Goal: Task Accomplishment & Management: Use online tool/utility

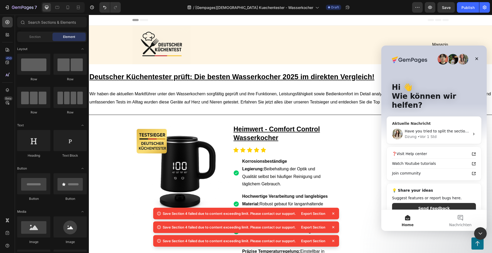
click at [447, 132] on div "Have you tried to split the section? Can I have a recording how you split them?…" at bounding box center [434, 133] width 94 height 19
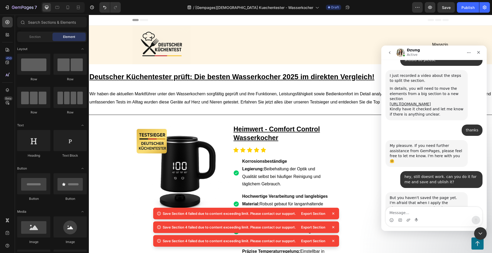
scroll to position [785, 0]
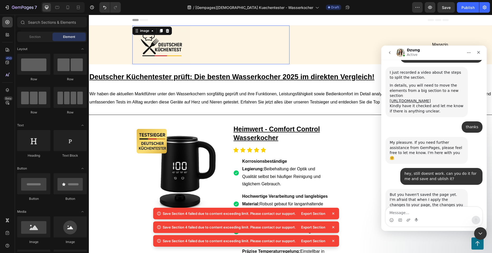
click at [252, 36] on div at bounding box center [210, 45] width 157 height 39
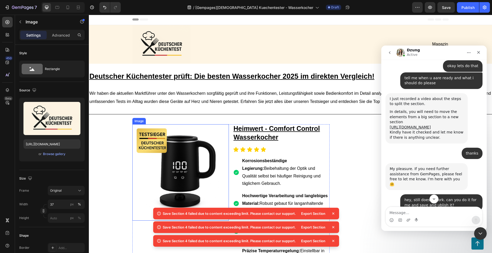
scroll to position [0, 0]
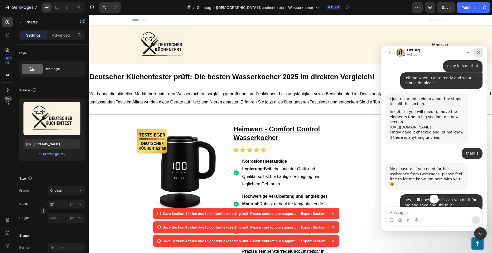
click at [478, 51] on icon "Schließen" at bounding box center [478, 52] width 4 height 4
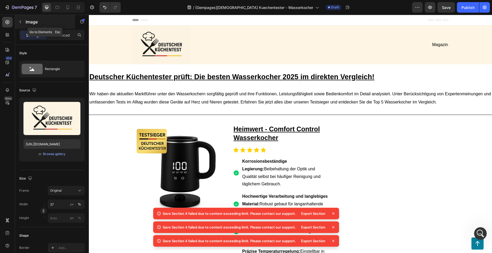
click at [19, 19] on button "button" at bounding box center [20, 22] width 8 height 8
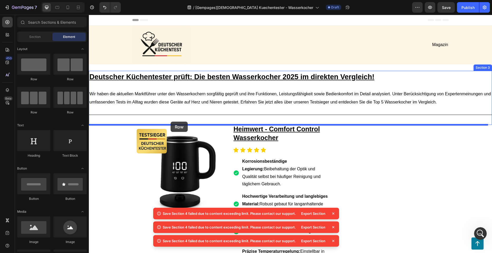
drag, startPoint x: 157, startPoint y: 82, endPoint x: 170, endPoint y: 122, distance: 42.3
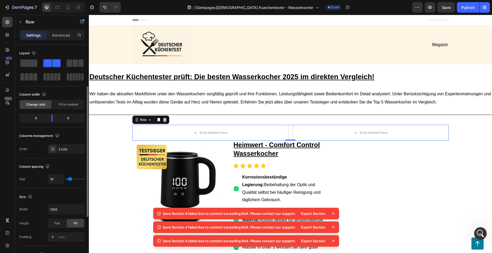
scroll to position [26, 0]
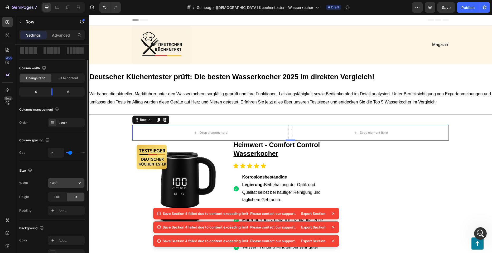
click at [65, 182] on input "1200" at bounding box center [66, 182] width 36 height 9
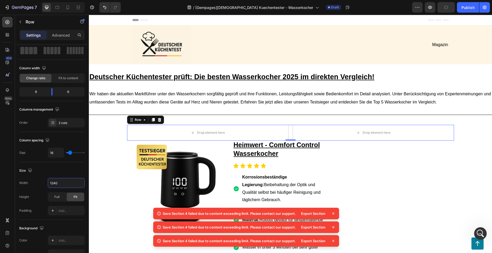
type input "1240"
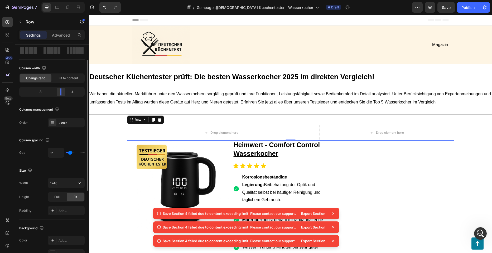
drag, startPoint x: 53, startPoint y: 94, endPoint x: 63, endPoint y: 93, distance: 9.5
click at [63, 0] on body "7 Version history / [Gempages]Deutscher Kuechentester - Wasserkocher Draft Prev…" at bounding box center [246, 0] width 492 height 0
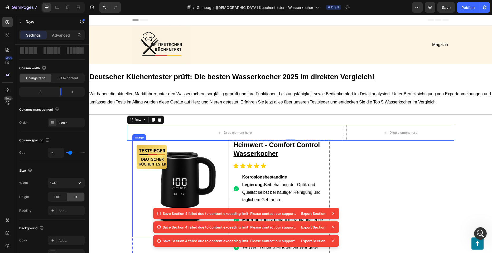
drag, startPoint x: 203, startPoint y: 147, endPoint x: 224, endPoint y: 152, distance: 21.5
click at [203, 147] on img at bounding box center [180, 189] width 96 height 96
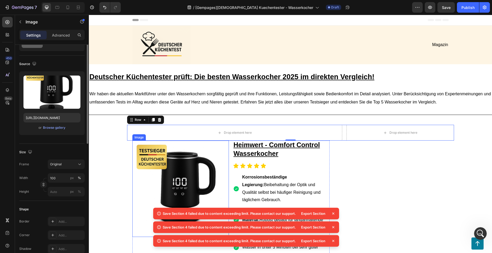
scroll to position [0, 0]
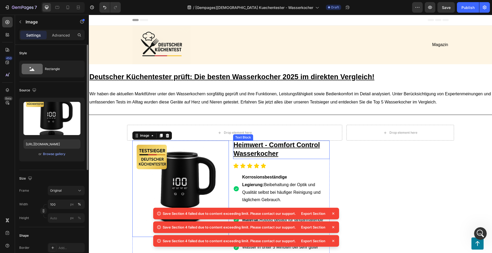
click at [247, 158] on p "Heimwert - Comfort Control Wasserkocher" at bounding box center [280, 149] width 95 height 17
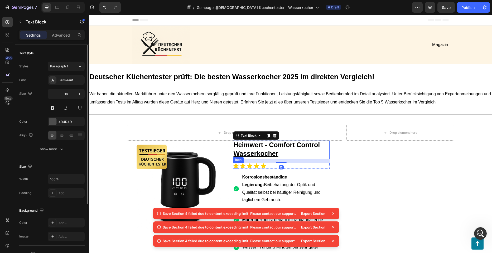
click at [235, 169] on icon at bounding box center [236, 166] width 6 height 6
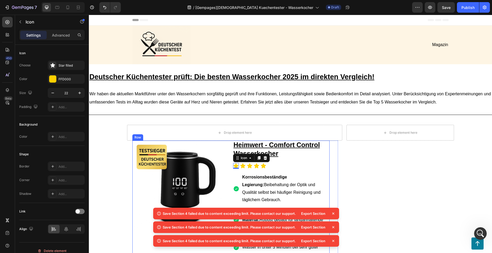
click at [237, 195] on div "Korrosionsbeständige Legierung: Beibehaltung der Optik und Qualität selbst bei …" at bounding box center [281, 189] width 96 height 32
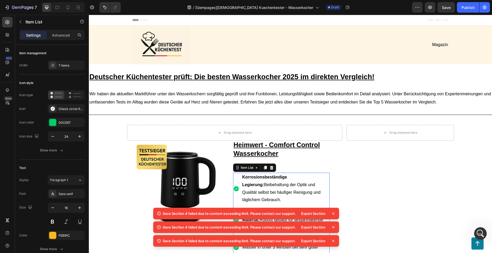
scroll to position [53, 0]
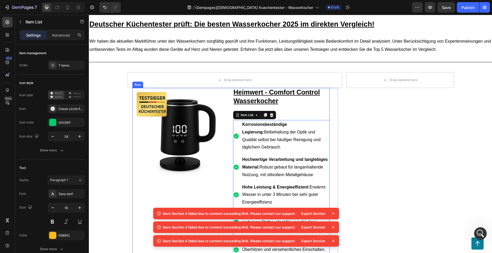
click at [229, 200] on div "Image Heimwert - Comfort Control Wasserkocher Text Block Icon Icon Icon Icon Ic…" at bounding box center [230, 224] width 197 height 273
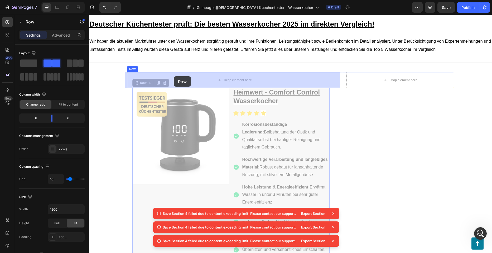
drag, startPoint x: 133, startPoint y: 83, endPoint x: 174, endPoint y: 76, distance: 41.6
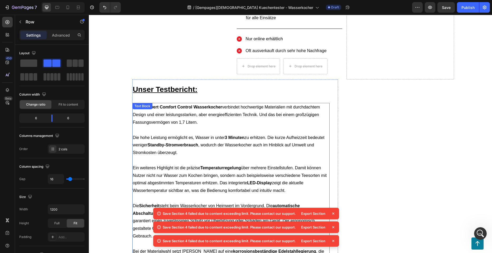
scroll to position [290, 0]
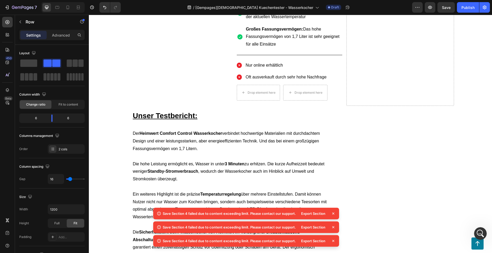
click at [165, 106] on h2 "Unser Testbericht:" at bounding box center [230, 115] width 197 height 18
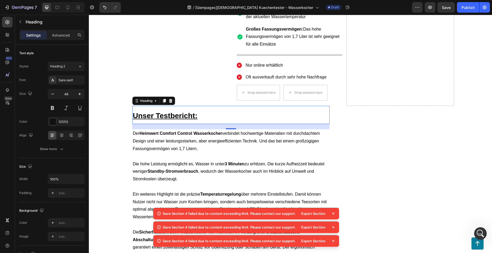
click at [215, 107] on h2 "Unser Testbericht:" at bounding box center [230, 115] width 197 height 18
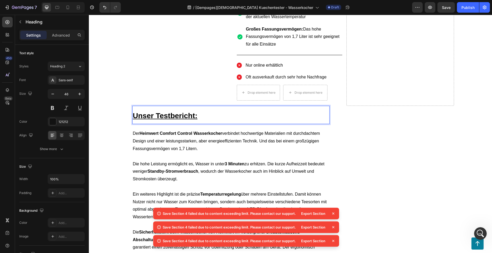
drag, startPoint x: 163, startPoint y: 110, endPoint x: 163, endPoint y: 107, distance: 2.7
click at [163, 107] on p "Unser Testbericht:" at bounding box center [231, 114] width 196 height 17
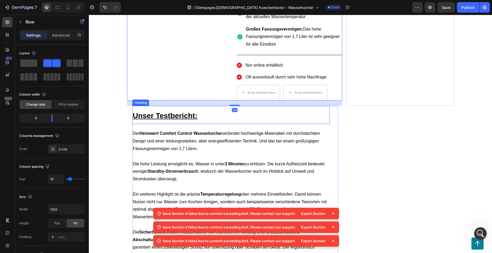
click at [166, 108] on p "⁠⁠⁠⁠⁠⁠⁠ Unser Testbericht:" at bounding box center [231, 114] width 196 height 17
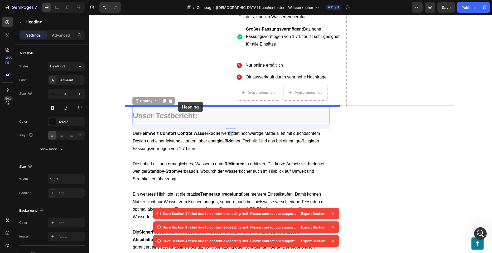
drag, startPoint x: 143, startPoint y: 102, endPoint x: 178, endPoint y: 102, distance: 34.5
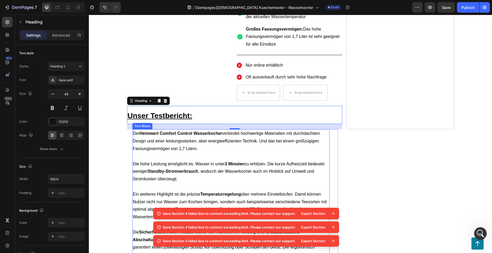
click at [190, 135] on strong "Heimwert Comfort Control Wasserkocher" at bounding box center [180, 133] width 82 height 4
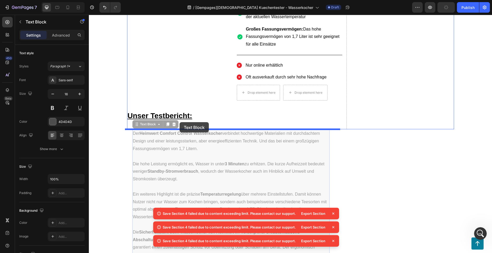
drag, startPoint x: 135, startPoint y: 127, endPoint x: 179, endPoint y: 122, distance: 44.5
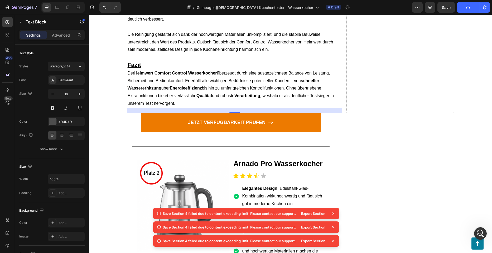
scroll to position [606, 0]
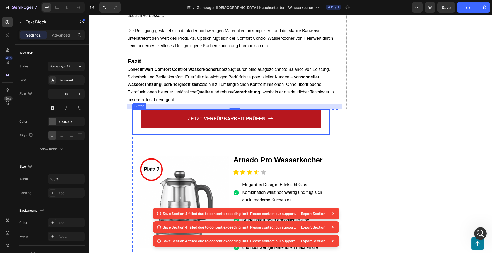
click at [156, 109] on link "JETZT VERFÜGBARKEIT PRÜFEN" at bounding box center [231, 118] width 180 height 19
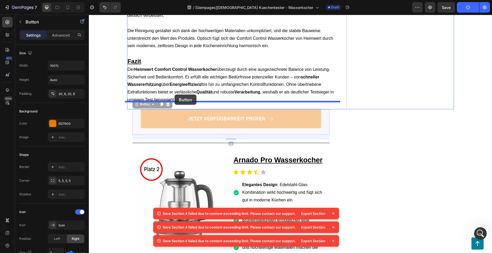
drag, startPoint x: 134, startPoint y: 99, endPoint x: 174, endPoint y: 95, distance: 41.1
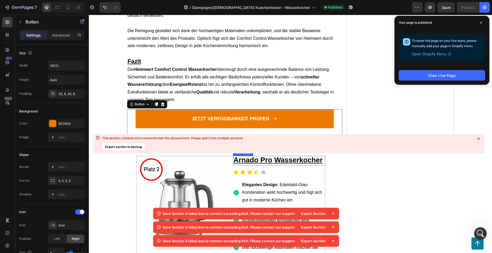
click at [478, 139] on icon at bounding box center [478, 139] width 2 height 2
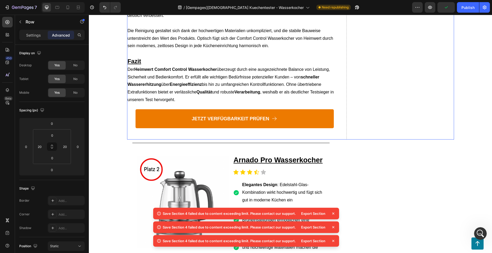
click at [292, 129] on div "JETZT VERFÜGBARKEIT PRÜFEN Button" at bounding box center [234, 124] width 215 height 30
click at [267, 140] on div "Title Line" at bounding box center [230, 143] width 197 height 7
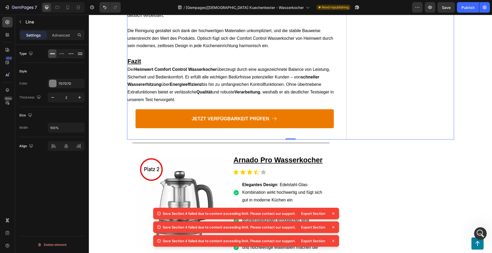
click at [251, 128] on div "JETZT VERFÜGBARKEIT PRÜFEN Button" at bounding box center [234, 124] width 215 height 30
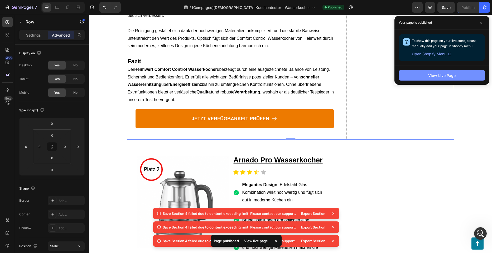
drag, startPoint x: 341, startPoint y: 71, endPoint x: 431, endPoint y: 79, distance: 90.2
click at [431, 79] on button "View Live Page" at bounding box center [441, 75] width 86 height 11
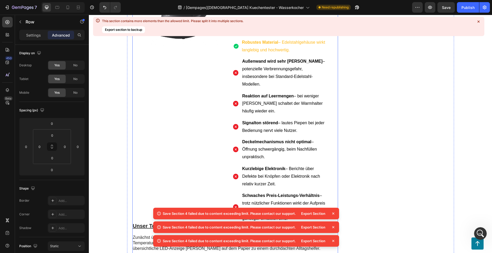
scroll to position [1923, 0]
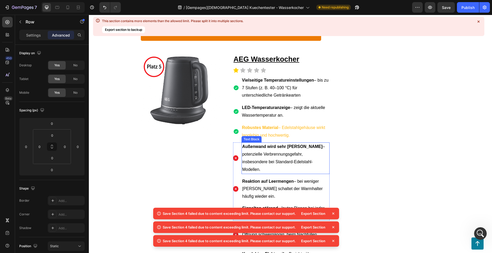
click at [273, 124] on p "Robustes Material – Edelstahlgehäuse wirkt langlebig und hochwertig." at bounding box center [285, 131] width 87 height 15
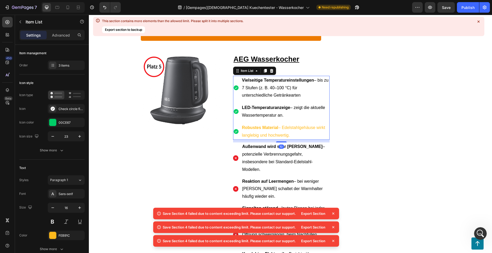
click at [273, 124] on p "Robustes Material – Edelstahlgehäuse wirkt langlebig und hochwertig." at bounding box center [285, 131] width 87 height 15
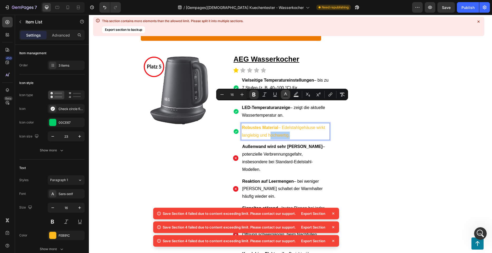
drag, startPoint x: 285, startPoint y: 94, endPoint x: 285, endPoint y: 97, distance: 3.2
click at [285, 93] on icon "Editor contextual toolbar" at bounding box center [285, 94] width 5 height 5
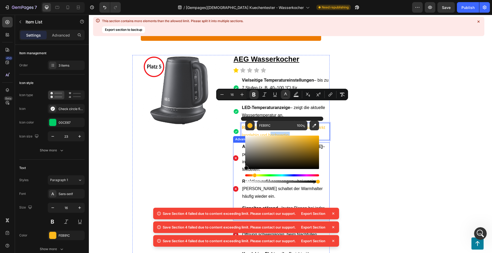
drag, startPoint x: 337, startPoint y: 182, endPoint x: 235, endPoint y: 172, distance: 102.7
type input "000000"
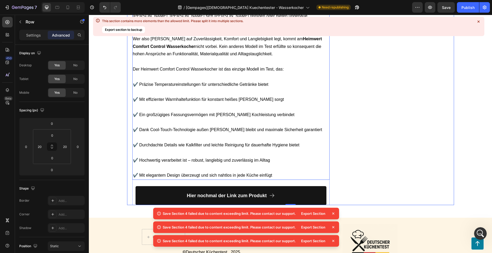
scroll to position [2398, 0]
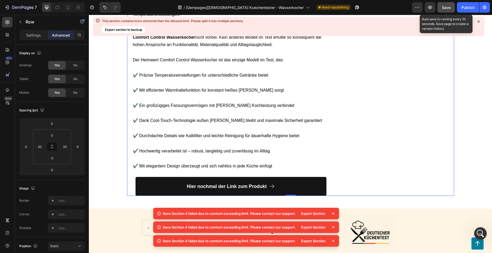
click at [451, 6] on button "Save" at bounding box center [445, 7] width 17 height 11
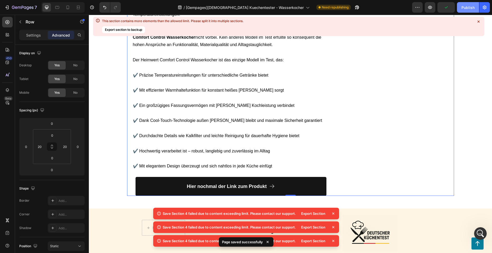
click at [464, 9] on div "Publish" at bounding box center [467, 8] width 13 height 6
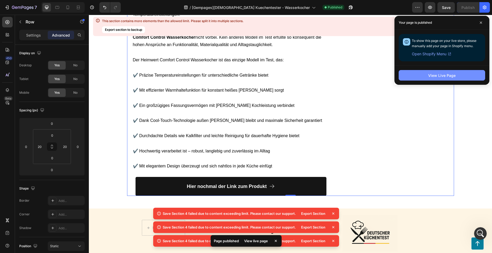
click at [452, 76] on div "View Live Page" at bounding box center [441, 76] width 27 height 6
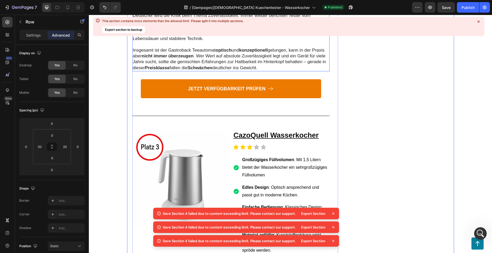
scroll to position [1184, 0]
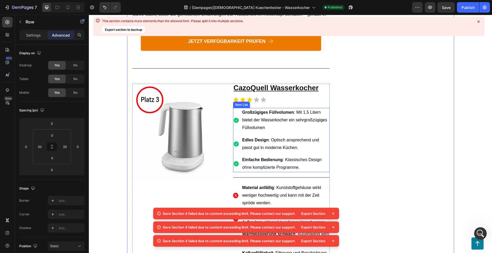
click at [263, 158] on strong "Einfache Bedienung" at bounding box center [262, 160] width 41 height 4
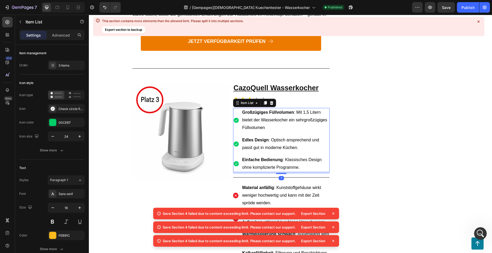
click at [263, 158] on strong "Einfache Bedienung" at bounding box center [262, 160] width 41 height 4
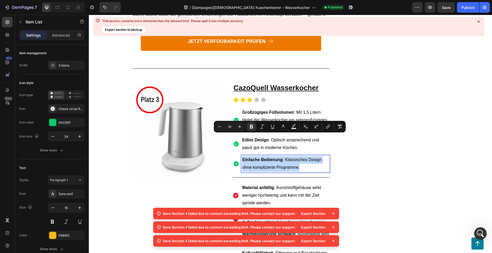
click at [263, 158] on strong "Einfache Bedienung" at bounding box center [262, 160] width 41 height 4
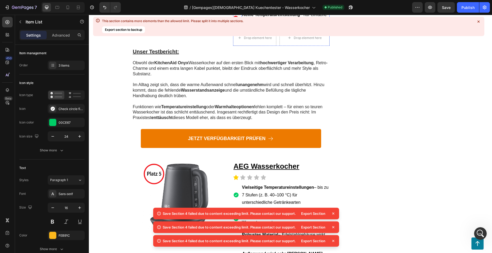
scroll to position [1895, 0]
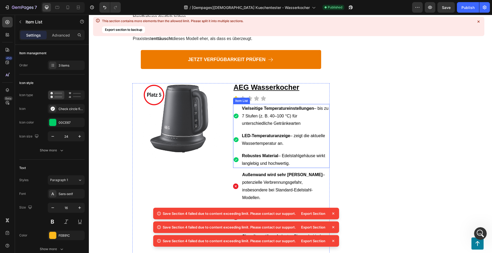
click at [268, 151] on div "Robustes Material – Edelstahlgehäuse wirkt langlebig und hochwertig." at bounding box center [285, 159] width 88 height 17
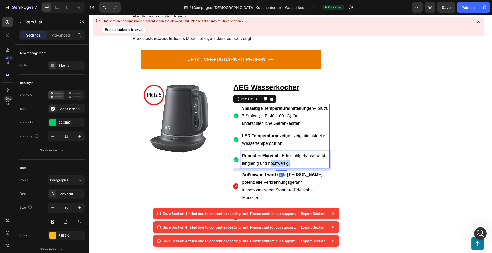
click at [270, 154] on span "Robustes Material – Edelstahlgehäuse wirkt langlebig und hochwertig." at bounding box center [283, 160] width 83 height 12
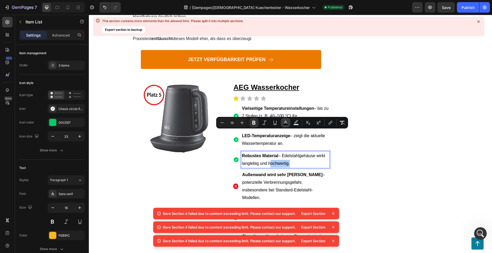
click at [284, 123] on icon "Editor contextual toolbar" at bounding box center [285, 122] width 5 height 5
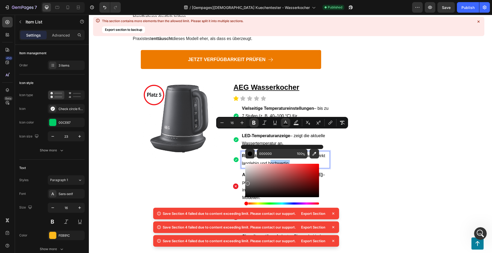
drag, startPoint x: 250, startPoint y: 182, endPoint x: 247, endPoint y: 182, distance: 3.2
click at [247, 182] on div "Editor contextual toolbar" at bounding box center [282, 180] width 74 height 33
drag, startPoint x: 338, startPoint y: 194, endPoint x: 238, endPoint y: 200, distance: 99.8
type input "000000"
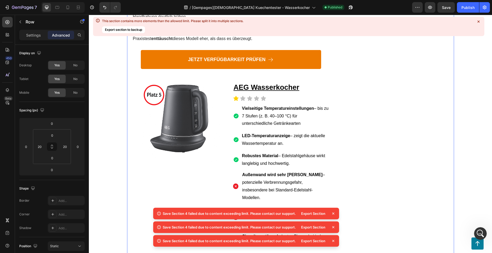
click at [301, 152] on p "Robustes Material – Edelstahlgehäuse wirkt langlebig und hochwertig." at bounding box center [285, 159] width 87 height 15
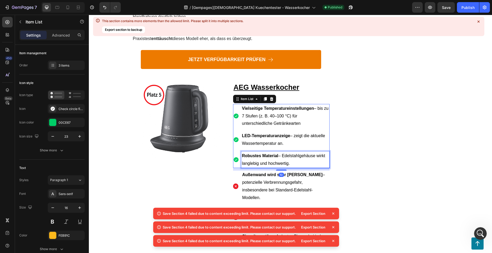
click at [291, 152] on p "Robustes Material – Edelstahlgehäuse wirkt langlebig und hochwertig." at bounding box center [285, 159] width 87 height 15
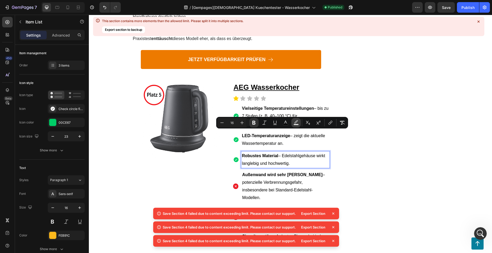
click at [295, 124] on rect "Editor contextual toolbar" at bounding box center [295, 124] width 5 height 1
type input "000000"
type input "77"
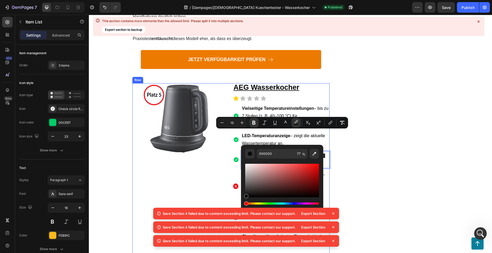
drag, startPoint x: 357, startPoint y: 195, endPoint x: 229, endPoint y: 200, distance: 127.8
drag, startPoint x: 348, startPoint y: 199, endPoint x: 239, endPoint y: 159, distance: 116.1
drag, startPoint x: 265, startPoint y: 168, endPoint x: 282, endPoint y: 152, distance: 23.7
click at [243, 158] on div "E0E0E0 77 %" at bounding box center [282, 178] width 82 height 67
type input "FFFFFF"
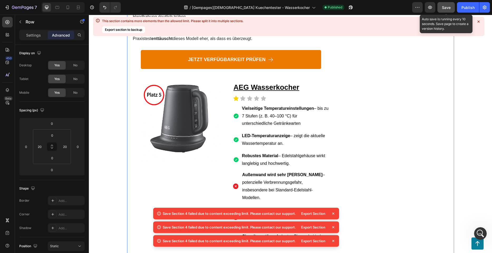
click at [446, 6] on span "Save" at bounding box center [446, 7] width 9 height 4
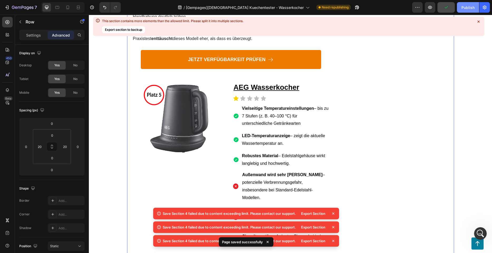
click at [463, 9] on div "Publish" at bounding box center [467, 8] width 13 height 6
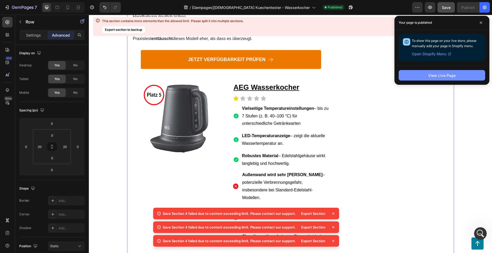
click at [450, 76] on div "View Live Page" at bounding box center [441, 76] width 27 height 6
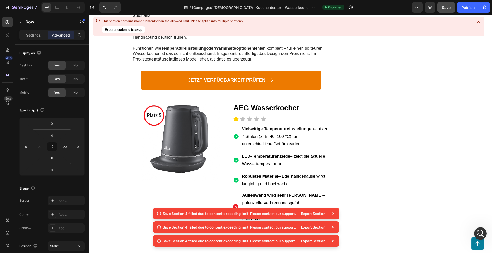
scroll to position [1869, 0]
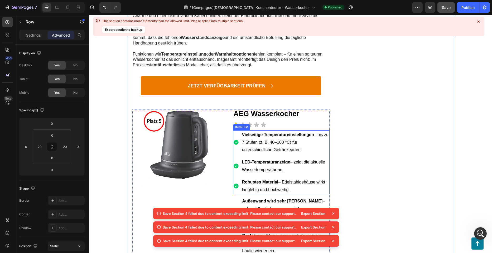
click at [278, 179] on p "Robustes Material – Edelstahlgehäuse wirkt langlebig und hochwertig." at bounding box center [285, 186] width 87 height 15
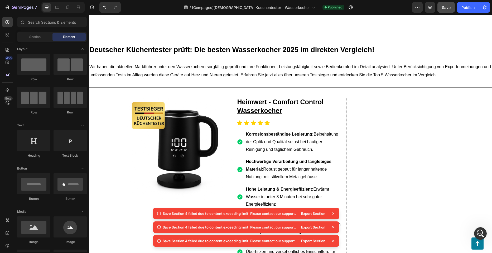
scroll to position [0, 0]
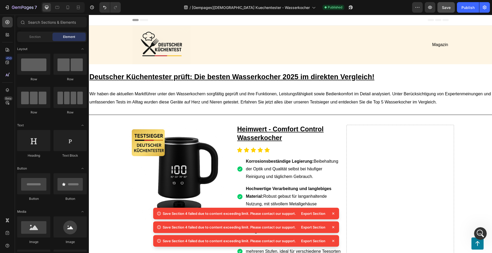
drag, startPoint x: 490, startPoint y: 150, endPoint x: 565, endPoint y: 28, distance: 143.5
click at [100, 19] on span "Header" at bounding box center [105, 19] width 12 height 5
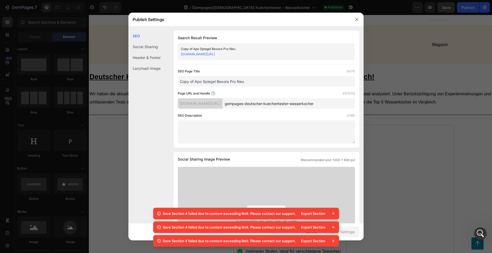
click at [249, 106] on input "gempages-deutscher-kuechentester-wasserkocher" at bounding box center [288, 103] width 133 height 11
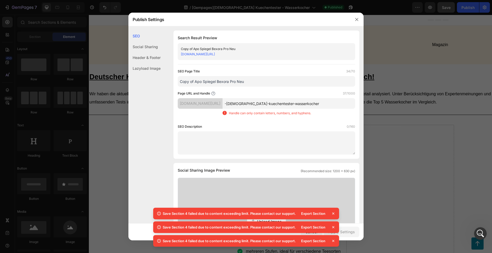
click at [244, 102] on input "-[DEMOGRAPHIC_DATA]-kuechentester-wasserkocher" at bounding box center [288, 103] width 133 height 11
click at [305, 92] on div "Page URL and Handle 36/1000" at bounding box center [266, 93] width 177 height 5
click at [315, 104] on input "[DEMOGRAPHIC_DATA]-kuechentester-wasserkocher" at bounding box center [288, 103] width 133 height 11
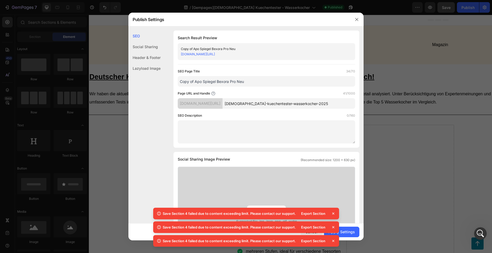
type input "[DEMOGRAPHIC_DATA]-kuechentester-wasserkocher-2025"
click at [322, 95] on div "Page URL and Handle 41/1000" at bounding box center [266, 93] width 177 height 5
drag, startPoint x: 251, startPoint y: 81, endPoint x: 175, endPoint y: 82, distance: 75.6
click at [175, 82] on div "Search Result Preview Copy of Apo Spiegel Bexora Pro Neu [DOMAIN_NAME][URL] SEO…" at bounding box center [266, 89] width 186 height 117
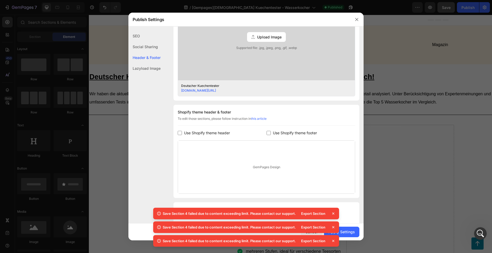
scroll to position [187, 0]
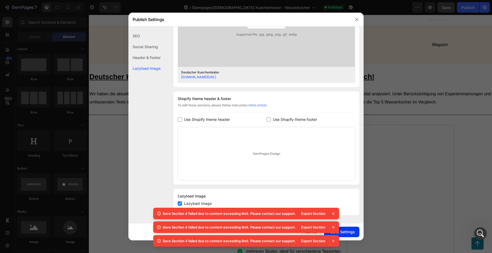
type input "Deutscher Kuechentester"
click at [344, 229] on div "Apply Settings" at bounding box center [341, 232] width 26 height 6
click at [332, 216] on icon at bounding box center [332, 213] width 5 height 5
click at [332, 235] on div "Save Section 4 failed due to content exceeding limit. Please contact our suppor…" at bounding box center [246, 241] width 186 height 12
click at [332, 227] on icon at bounding box center [332, 227] width 5 height 5
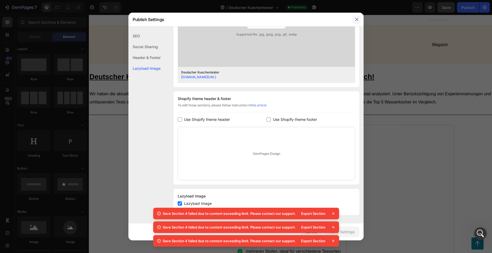
click at [354, 19] on button "button" at bounding box center [356, 19] width 8 height 8
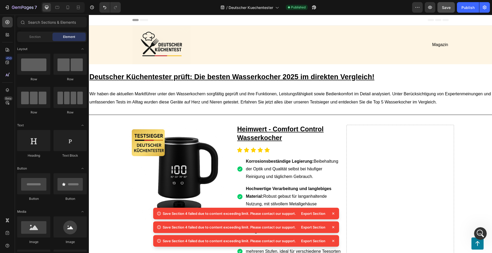
click at [444, 11] on button "Save" at bounding box center [445, 7] width 17 height 11
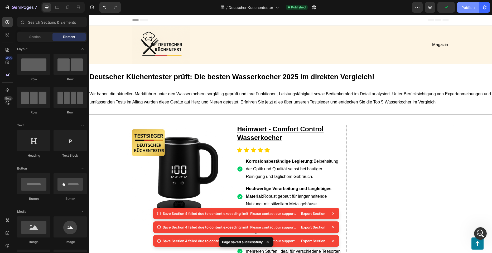
click at [465, 9] on div "Publish" at bounding box center [467, 8] width 13 height 6
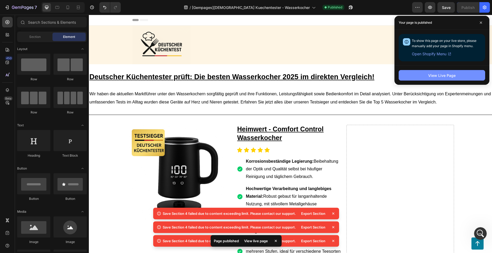
click at [437, 75] on div "View Live Page" at bounding box center [441, 76] width 27 height 6
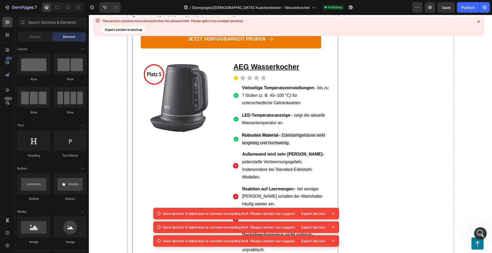
scroll to position [1923, 0]
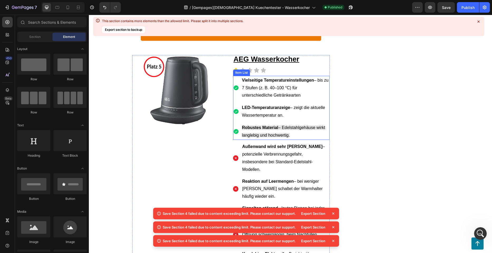
click at [270, 125] on span "Robustes Material – Edelstahlgehäuse wirkt langlebig und hochwertig." at bounding box center [283, 131] width 83 height 12
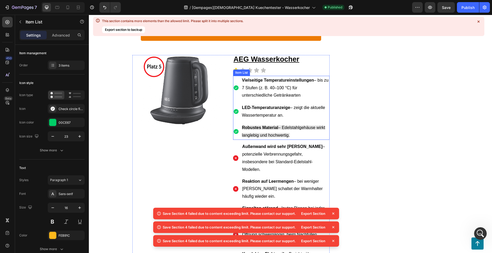
click at [270, 125] on span "Robustes Material – Edelstahlgehäuse wirkt langlebig und hochwertig." at bounding box center [283, 131] width 83 height 12
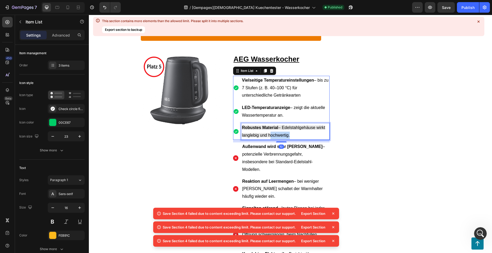
click at [270, 125] on span "Robustes Material – Edelstahlgehäuse wirkt langlebig und hochwertig." at bounding box center [283, 131] width 83 height 12
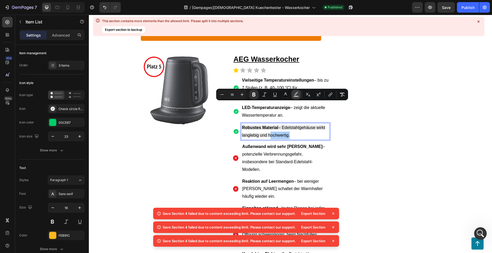
click at [292, 93] on button "color" at bounding box center [295, 94] width 9 height 9
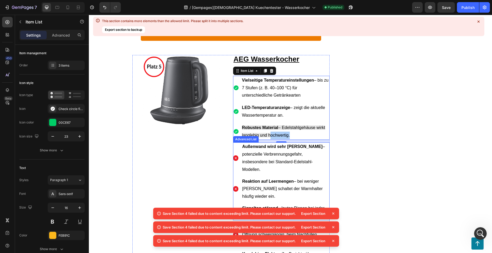
drag, startPoint x: 378, startPoint y: 195, endPoint x: 238, endPoint y: 181, distance: 140.8
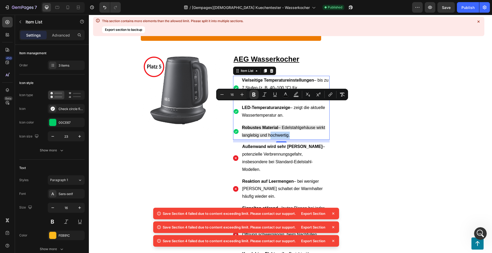
click at [281, 125] on span "Robustes Material – Edelstahlgehäuse wirkt langlebig und hochwertig." at bounding box center [283, 131] width 83 height 12
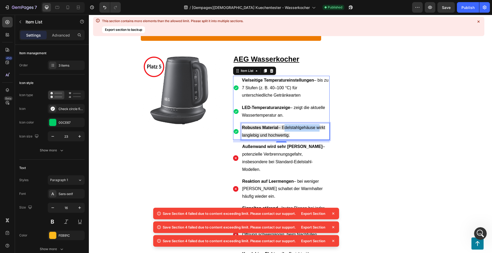
click at [281, 125] on span "Robustes Material – Edelstahlgehäuse wirkt langlebig und hochwertig." at bounding box center [283, 131] width 83 height 12
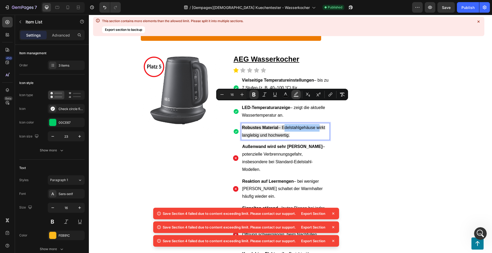
click at [298, 94] on icon "Editor contextual toolbar" at bounding box center [295, 94] width 5 height 5
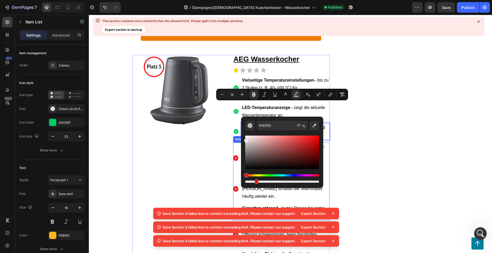
drag, startPoint x: 374, startPoint y: 197, endPoint x: 231, endPoint y: 184, distance: 143.2
type input "0"
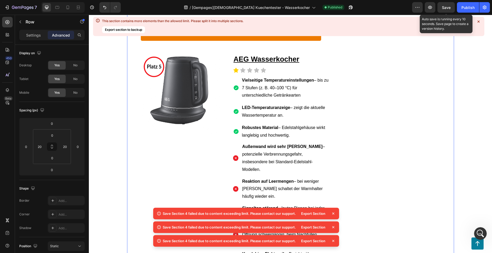
click at [448, 7] on span "Save" at bounding box center [446, 7] width 9 height 4
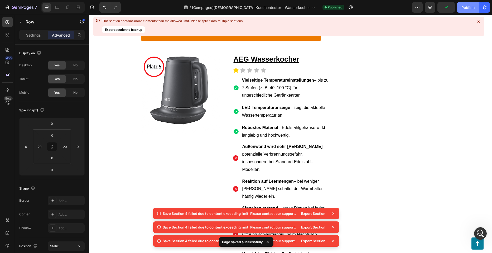
click at [462, 6] on div "Publish" at bounding box center [467, 8] width 13 height 6
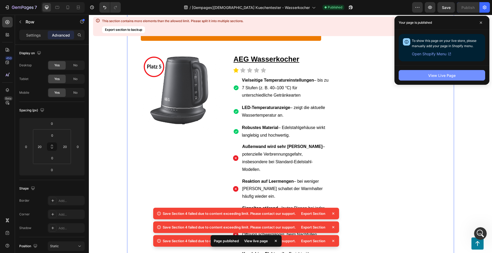
click at [412, 75] on button "View Live Page" at bounding box center [441, 75] width 86 height 11
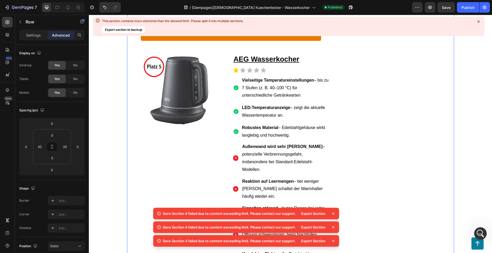
click at [267, 124] on p "Robustes Material – Edelstahlgehäuse wirkt langlebig und hochwertig." at bounding box center [285, 131] width 87 height 15
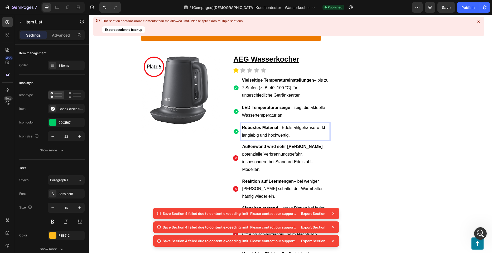
click at [267, 124] on p "Robustes Material – Edelstahlgehäuse wirkt langlebig und hochwertig." at bounding box center [285, 131] width 87 height 15
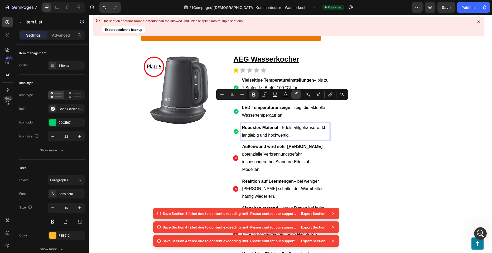
click at [293, 94] on icon "Editor contextual toolbar" at bounding box center [295, 94] width 5 height 5
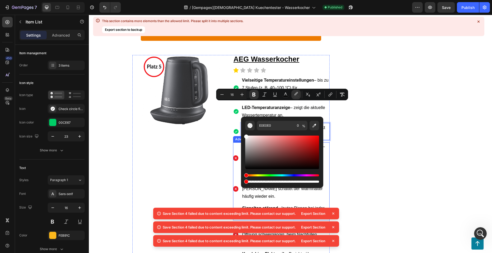
type input "FFFFFF"
drag, startPoint x: 335, startPoint y: 153, endPoint x: 232, endPoint y: 129, distance: 105.1
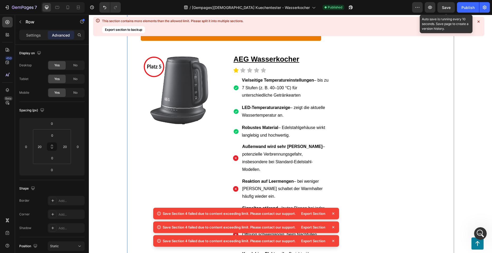
click at [446, 9] on span "Save" at bounding box center [446, 7] width 9 height 4
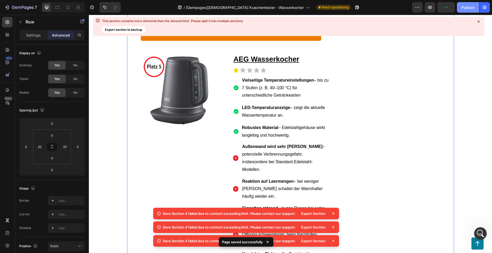
click at [462, 5] on div "Publish" at bounding box center [467, 8] width 13 height 6
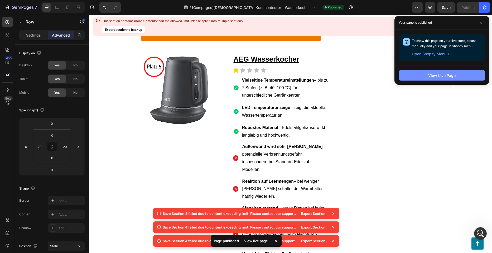
click at [433, 71] on button "View Live Page" at bounding box center [441, 75] width 86 height 11
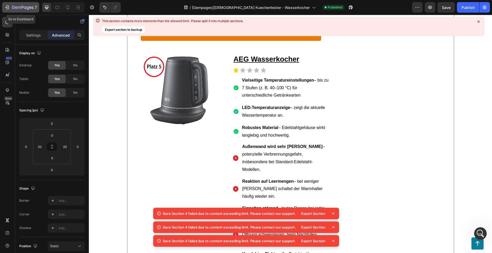
click at [19, 7] on icon "button" at bounding box center [19, 8] width 3 height 2
